Goal: Task Accomplishment & Management: Use online tool/utility

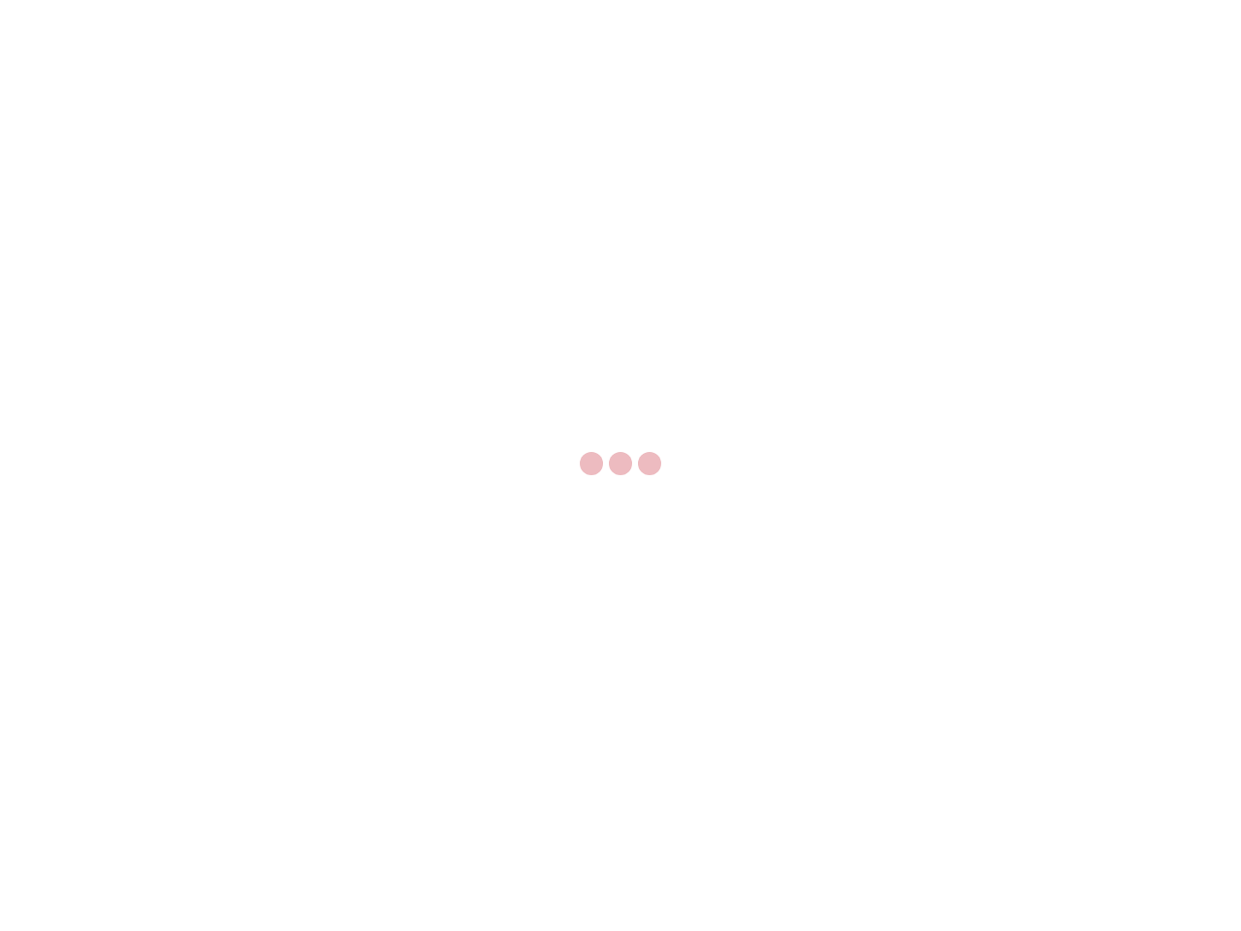
select select "US"
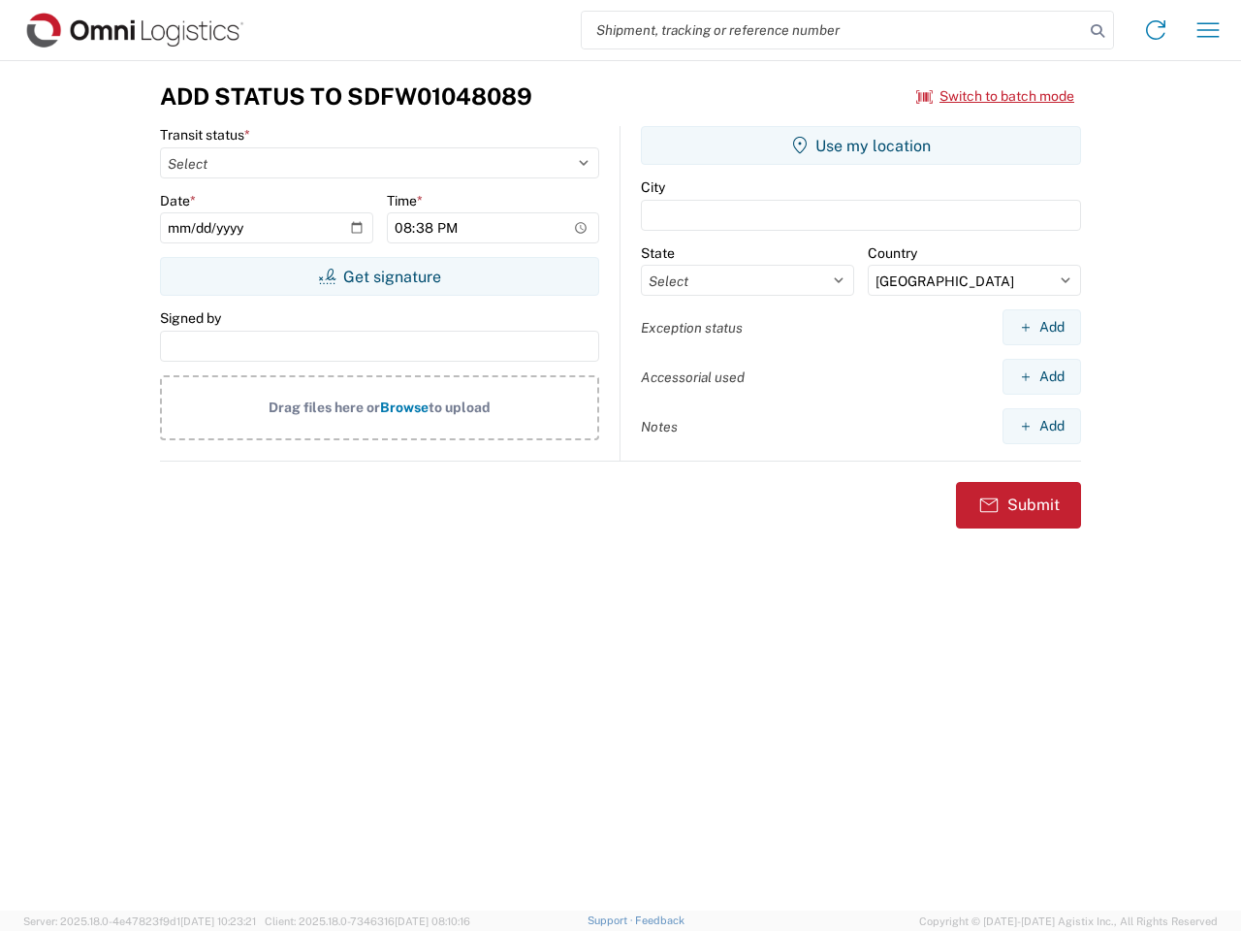
click at [833, 30] on input "search" at bounding box center [833, 30] width 502 height 37
click at [1098, 31] on icon at bounding box center [1097, 30] width 27 height 27
click at [1156, 30] on icon at bounding box center [1155, 30] width 31 height 31
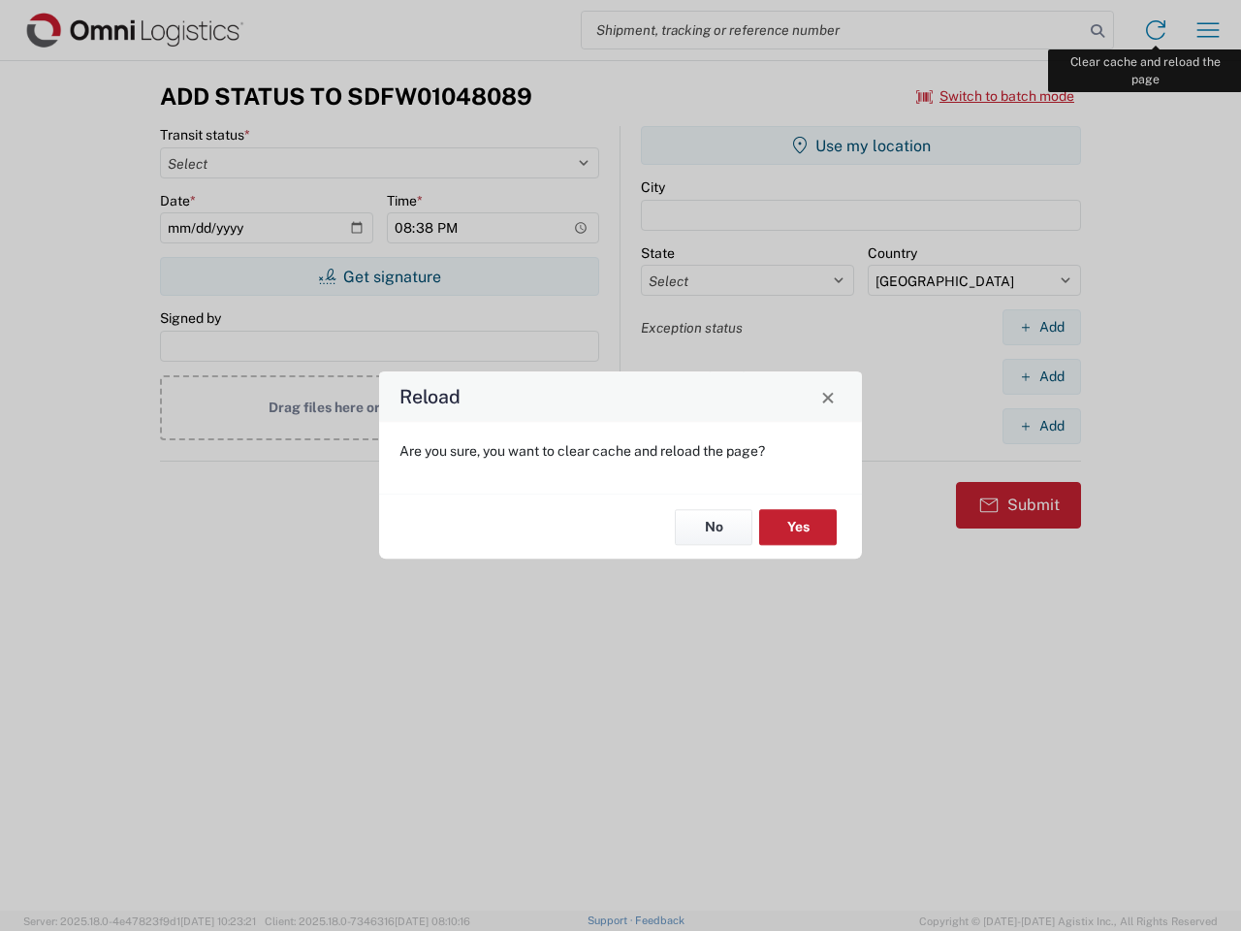
click at [1208, 30] on div "Reload Are you sure, you want to clear cache and reload the page? No Yes" at bounding box center [620, 465] width 1241 height 931
click at [996, 96] on div "Reload Are you sure, you want to clear cache and reload the page? No Yes" at bounding box center [620, 465] width 1241 height 931
click at [379, 276] on div "Reload Are you sure, you want to clear cache and reload the page? No Yes" at bounding box center [620, 465] width 1241 height 931
click at [861, 145] on div "Reload Are you sure, you want to clear cache and reload the page? No Yes" at bounding box center [620, 465] width 1241 height 931
click at [1042, 327] on div "Reload Are you sure, you want to clear cache and reload the page? No Yes" at bounding box center [620, 465] width 1241 height 931
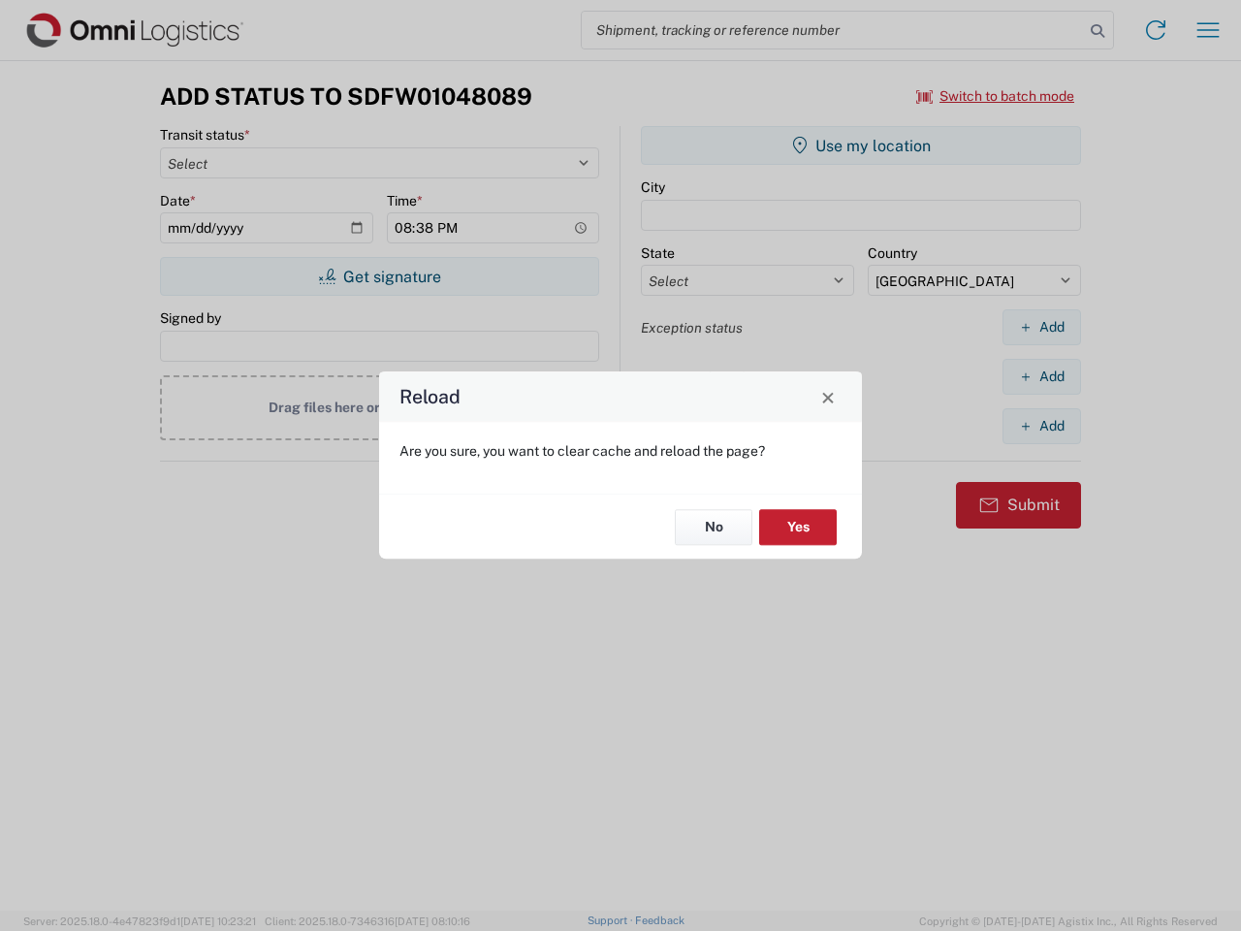
click at [1042, 376] on div "Reload Are you sure, you want to clear cache and reload the page? No Yes" at bounding box center [620, 465] width 1241 height 931
click at [1042, 426] on div "Reload Are you sure, you want to clear cache and reload the page? No Yes" at bounding box center [620, 465] width 1241 height 931
